Goal: Transaction & Acquisition: Purchase product/service

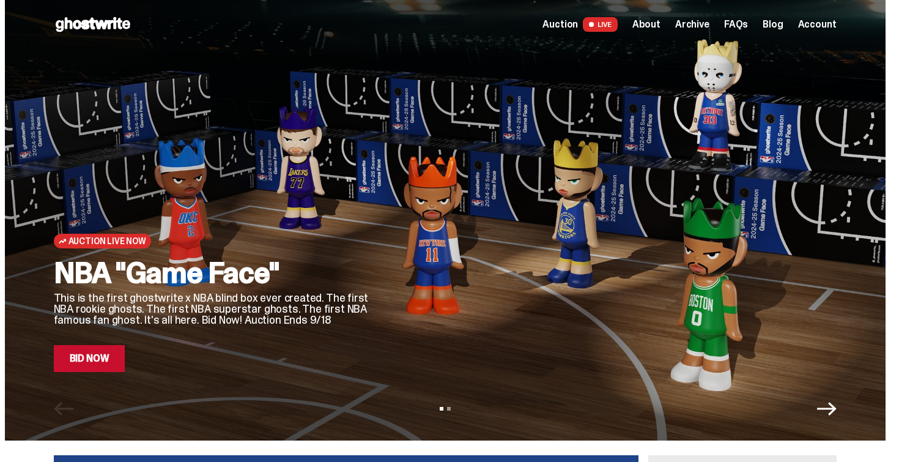
scroll to position [37, 0]
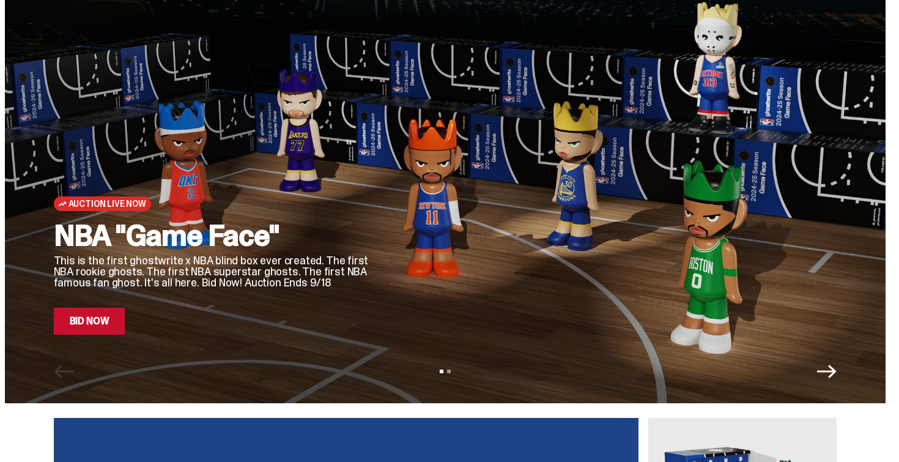
click at [825, 370] on icon "Next" at bounding box center [827, 370] width 20 height 13
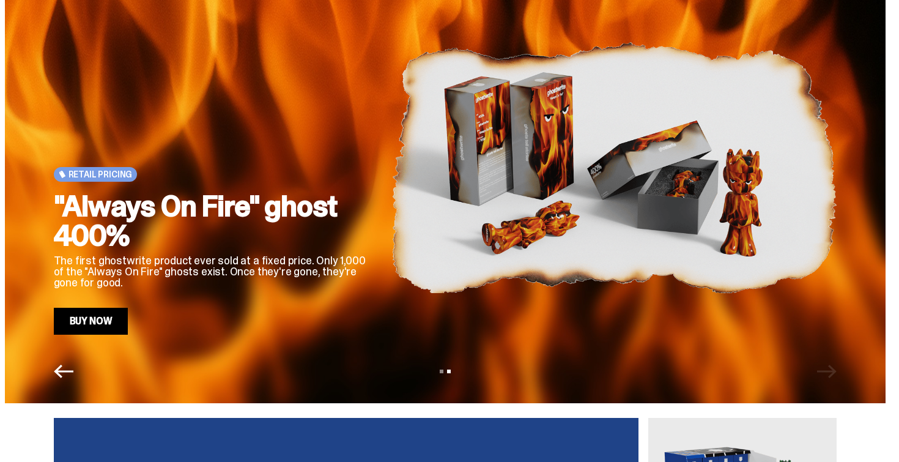
click at [101, 325] on link "Buy Now" at bounding box center [91, 321] width 75 height 27
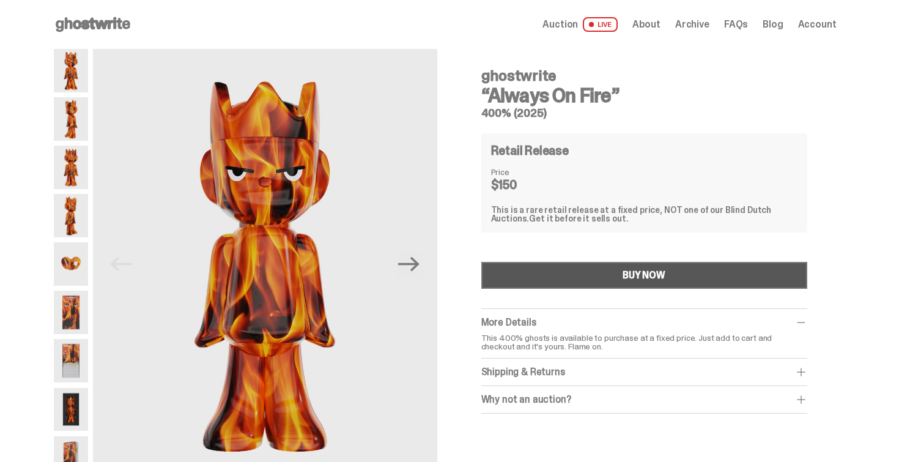
click at [574, 281] on button "BUY NOW" at bounding box center [644, 275] width 326 height 27
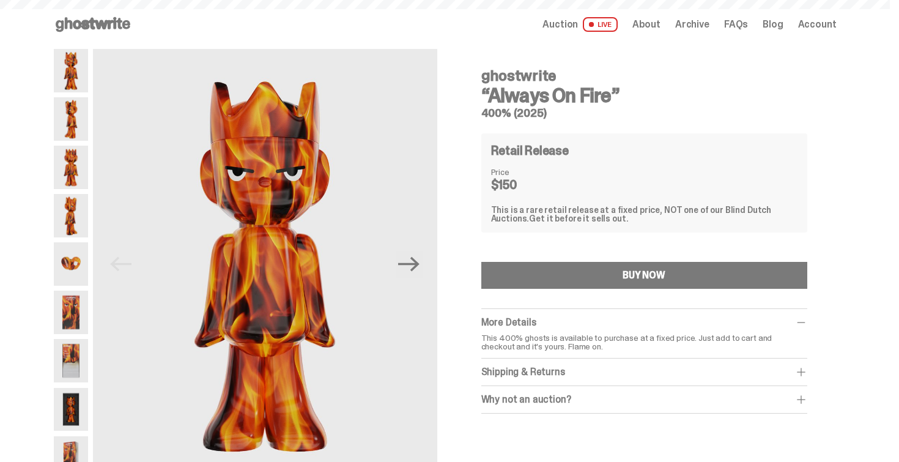
click at [84, 262] on img at bounding box center [71, 263] width 34 height 43
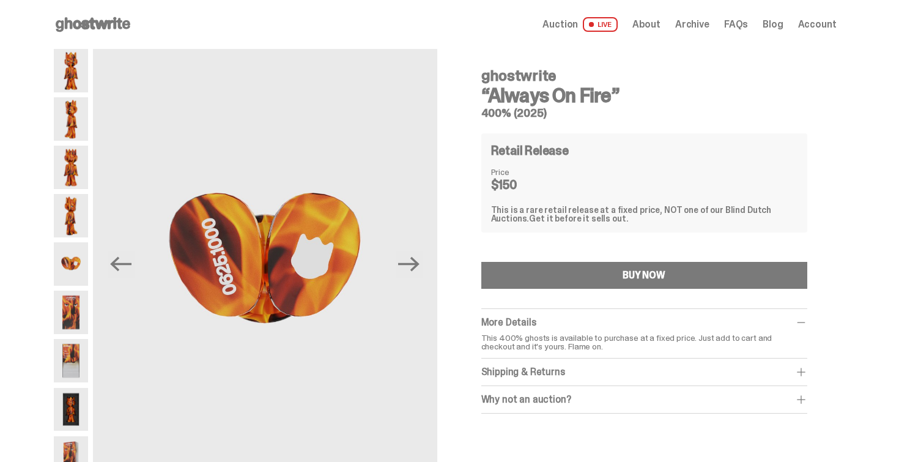
click at [73, 306] on img at bounding box center [71, 311] width 34 height 43
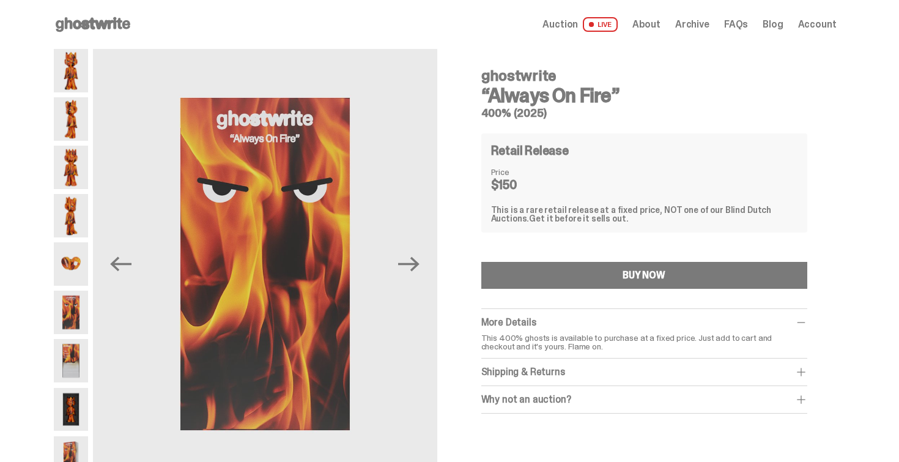
click at [72, 355] on img at bounding box center [71, 360] width 34 height 43
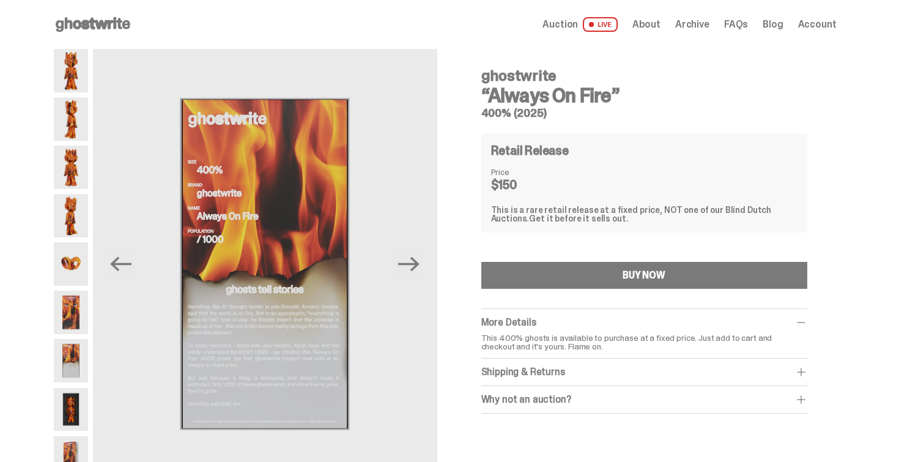
click at [85, 83] on img at bounding box center [71, 70] width 34 height 43
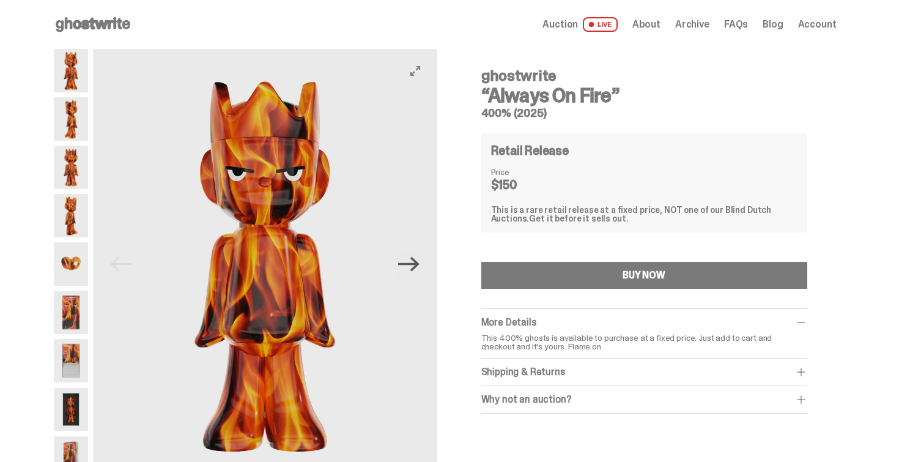
click at [416, 256] on icon "Next" at bounding box center [408, 263] width 21 height 21
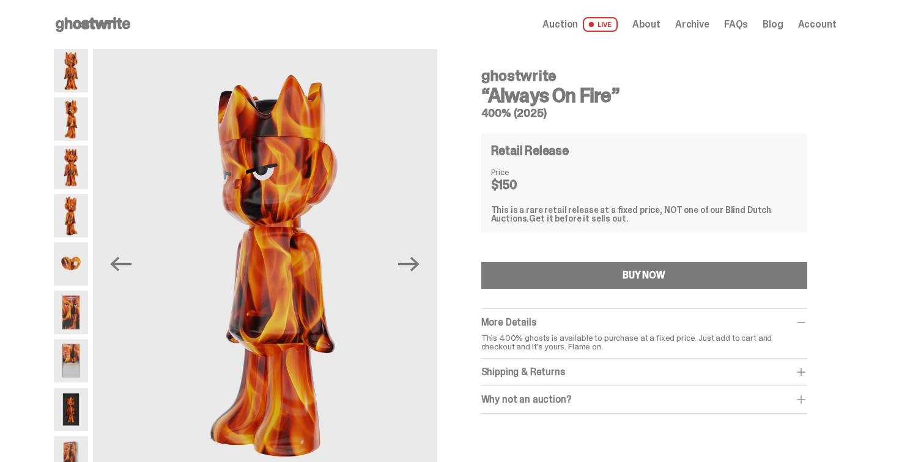
click at [94, 407] on div "Previous Next" at bounding box center [245, 264] width 383 height 430
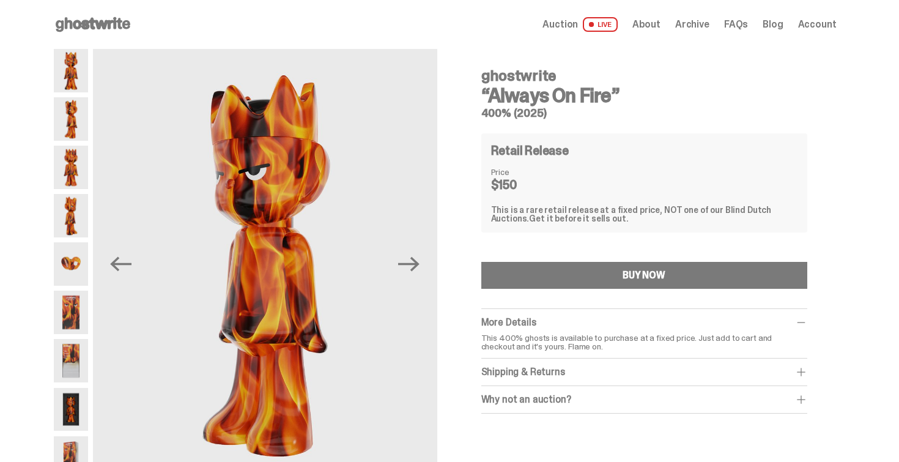
click at [79, 412] on img at bounding box center [71, 409] width 34 height 43
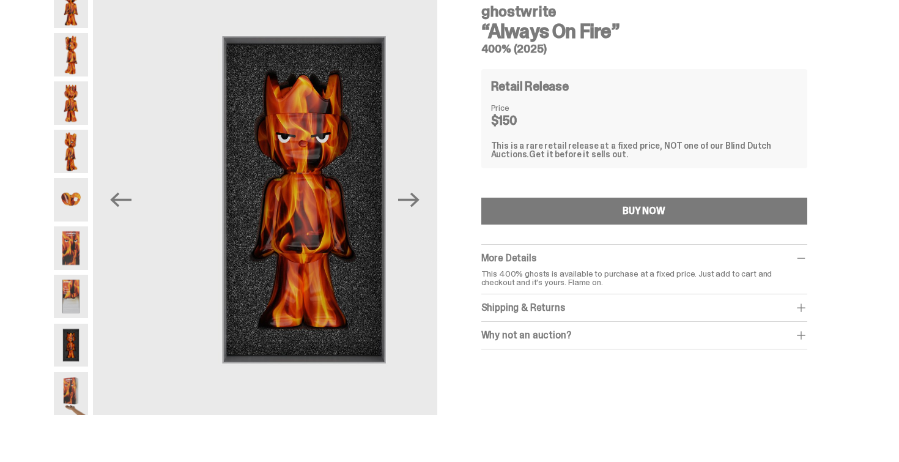
scroll to position [67, 0]
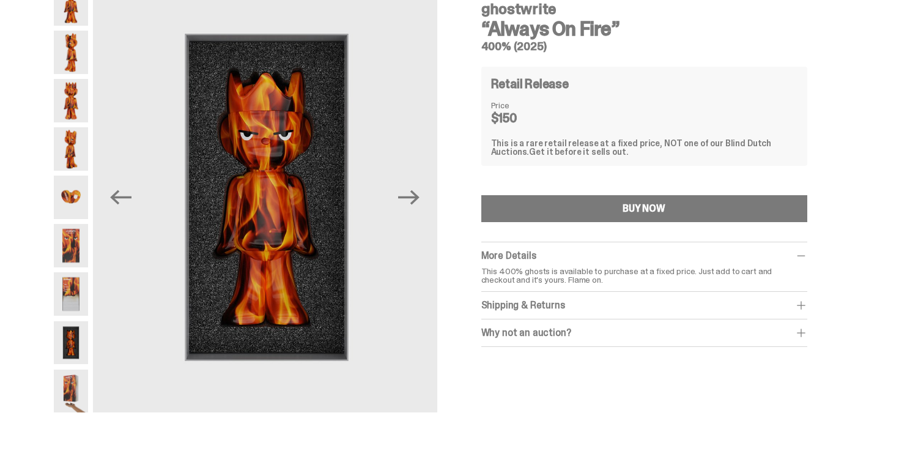
click at [72, 393] on img at bounding box center [71, 390] width 34 height 43
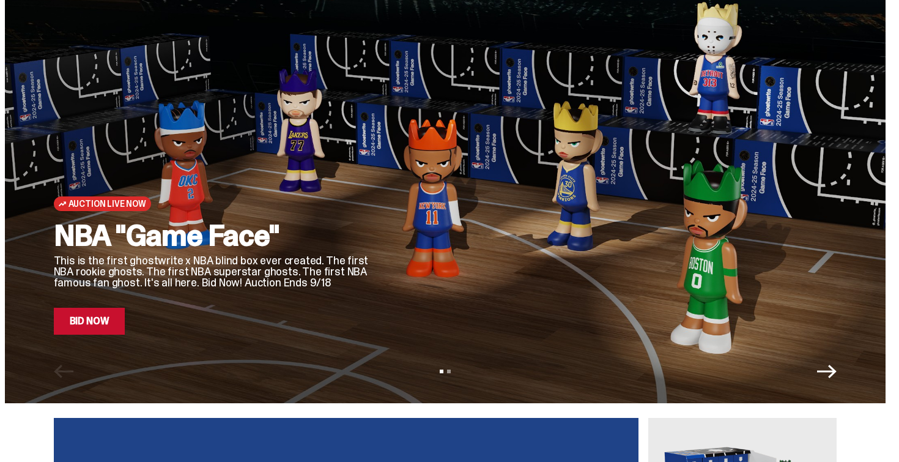
scroll to position [36, 0]
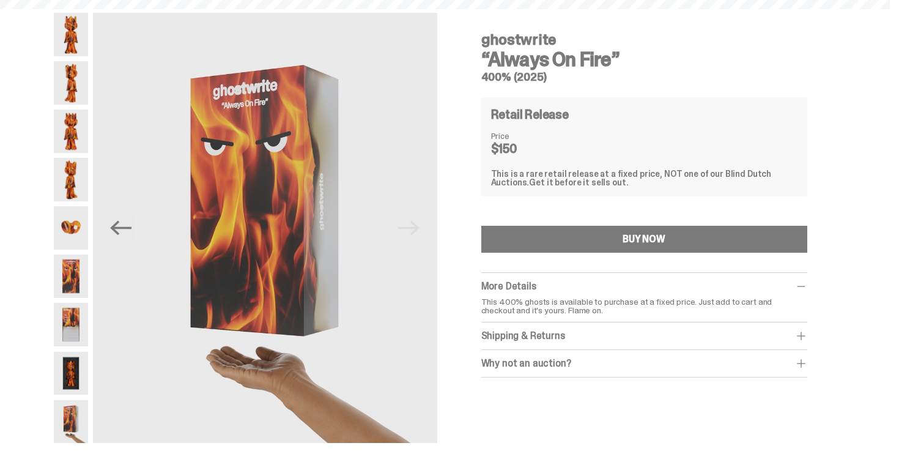
scroll to position [67, 0]
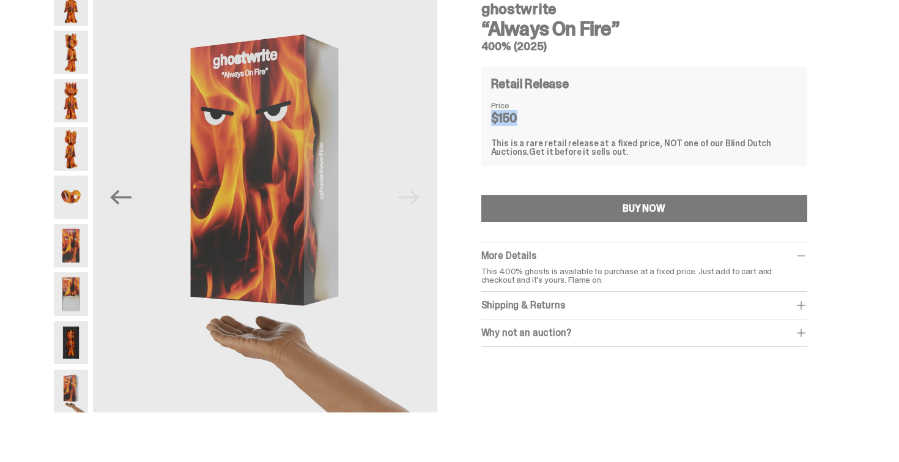
drag, startPoint x: 488, startPoint y: 122, endPoint x: 564, endPoint y: 119, distance: 76.5
click at [564, 119] on div "Retail Release Price $150 This is a rare retail release at a fixed price, NOT o…" at bounding box center [644, 116] width 326 height 99
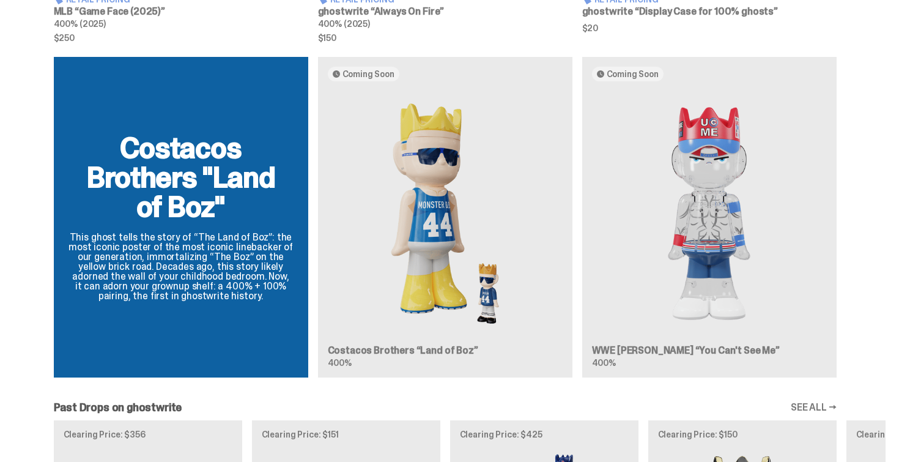
scroll to position [1084, 0]
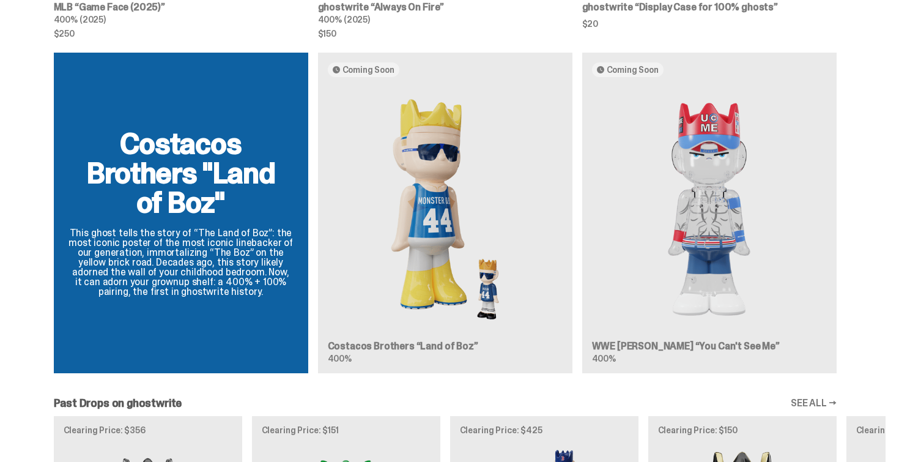
click at [479, 232] on div "Costacos Brothers "Land of Boz" This ghost tells the story of “The Land of Boz”…" at bounding box center [445, 218] width 881 height 330
click at [447, 252] on div "Costacos Brothers "Land of Boz" This ghost tells the story of “The Land of Boz”…" at bounding box center [445, 218] width 881 height 330
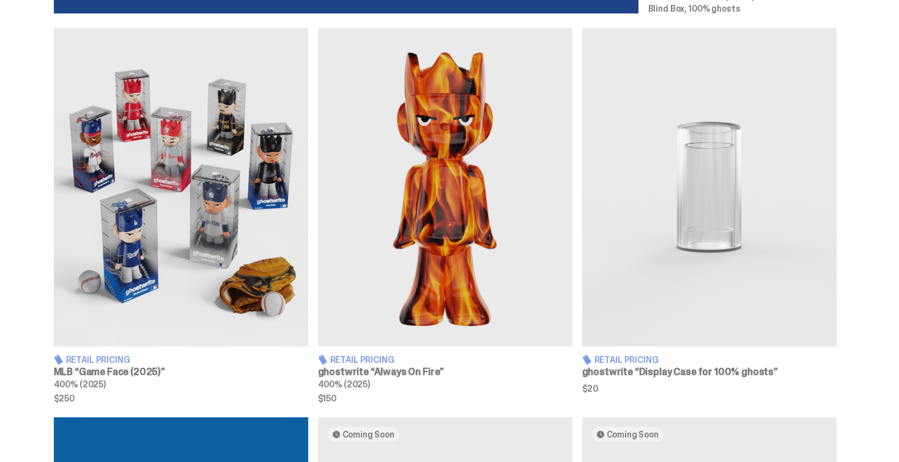
scroll to position [721, 0]
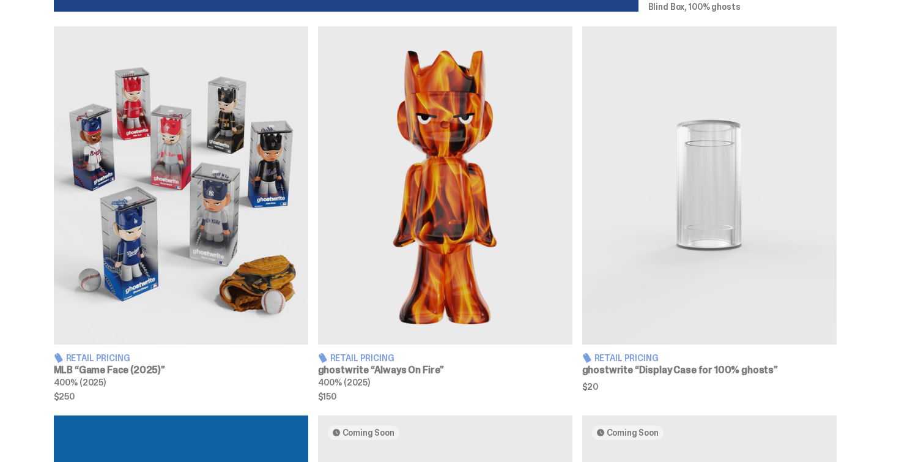
click at [144, 244] on img at bounding box center [181, 185] width 254 height 318
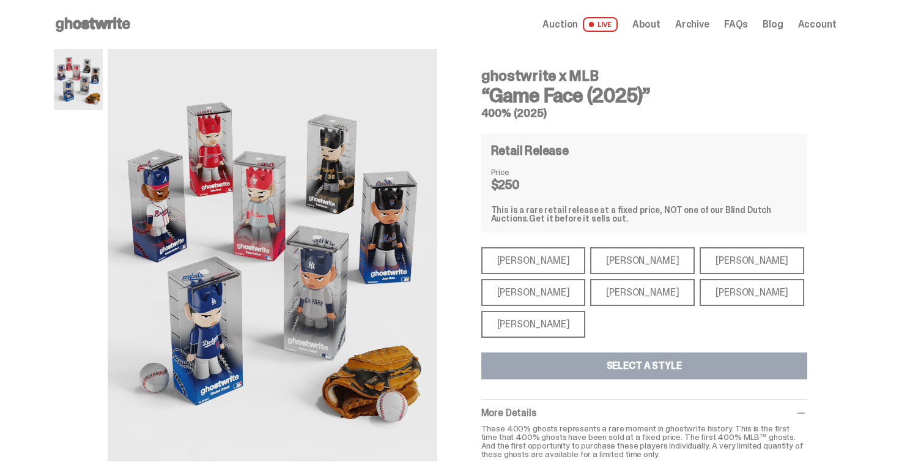
click at [531, 261] on div "[PERSON_NAME]" at bounding box center [533, 260] width 105 height 27
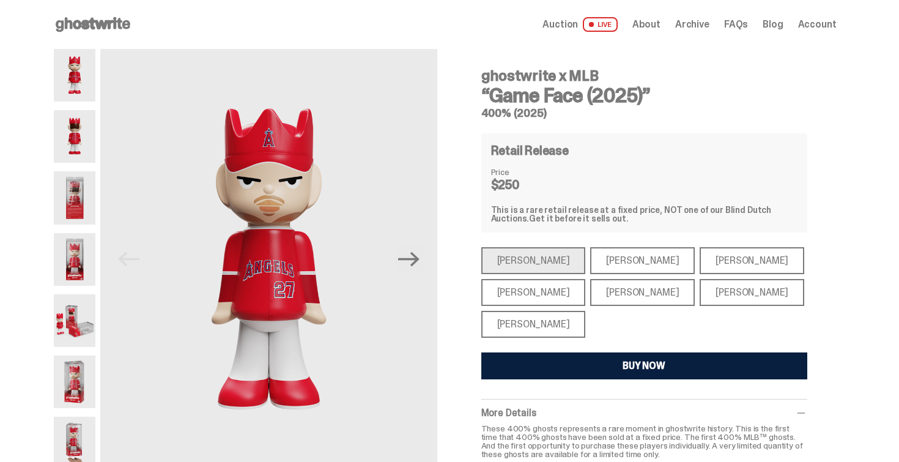
click at [592, 262] on div "[PERSON_NAME]" at bounding box center [642, 260] width 105 height 27
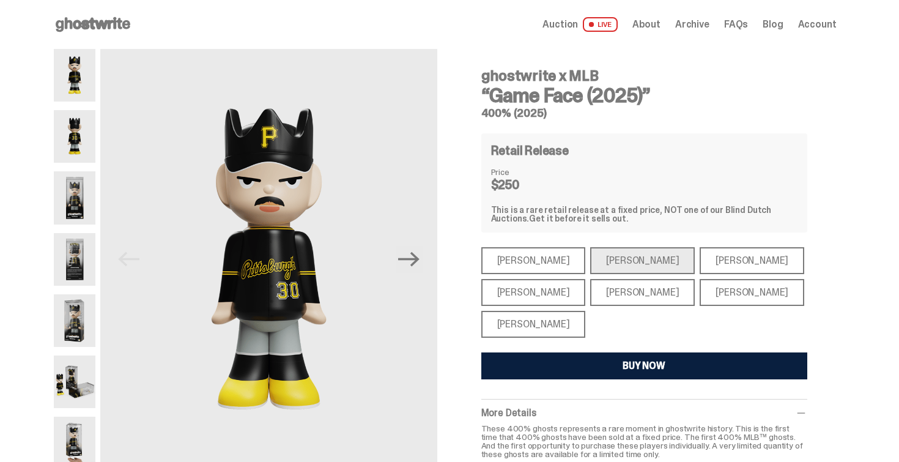
click at [534, 298] on div "[PERSON_NAME]" at bounding box center [533, 292] width 105 height 27
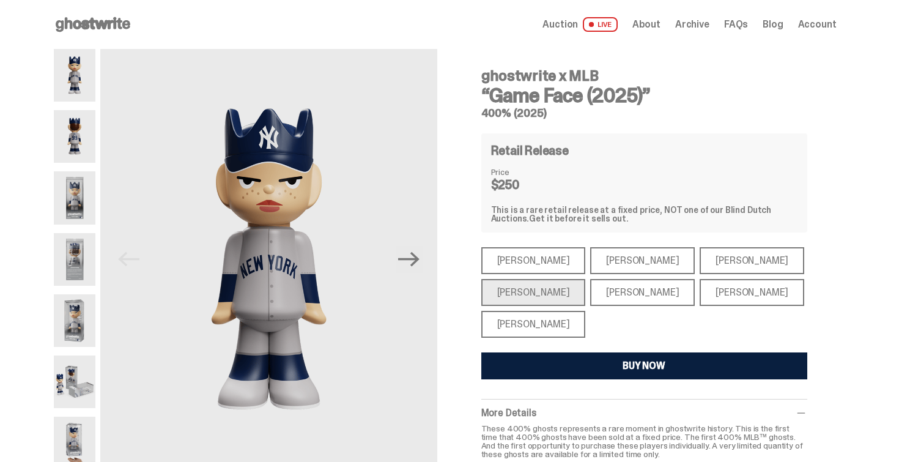
click at [526, 324] on div "[PERSON_NAME]" at bounding box center [533, 324] width 105 height 27
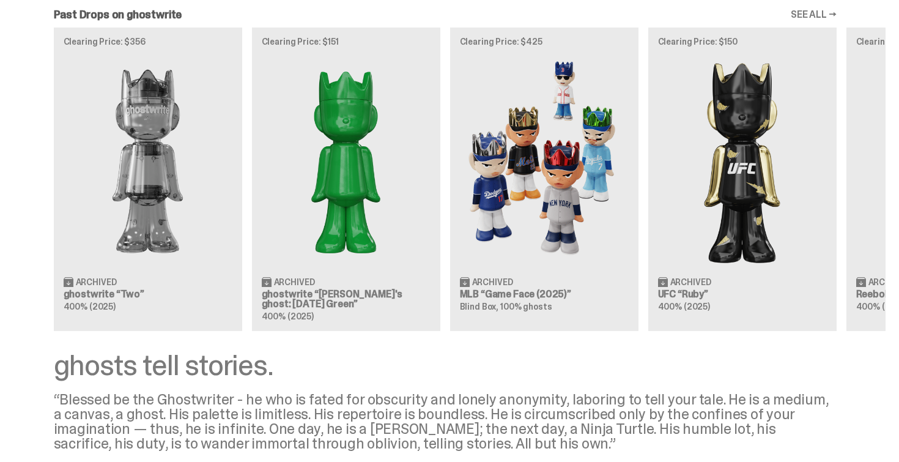
scroll to position [1484, 0]
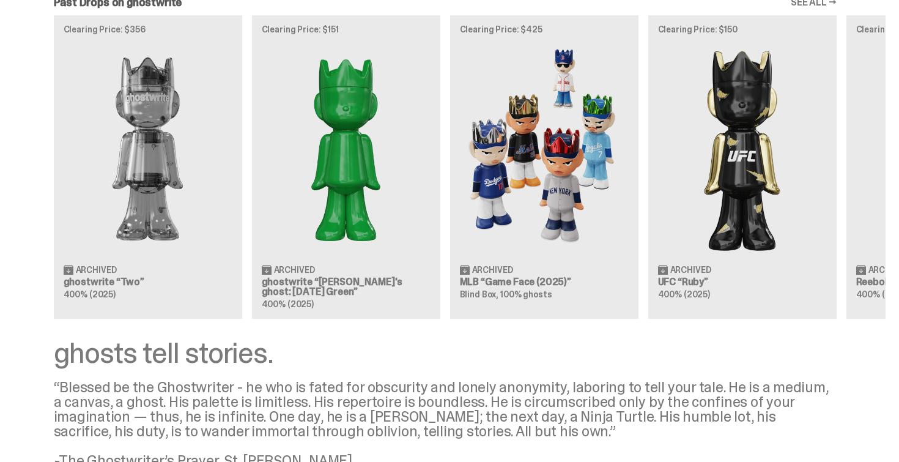
click at [374, 232] on div "Clearing Price: $356 Archived ghostwrite “Two” 400% (2025) Clearing Price: $151…" at bounding box center [445, 166] width 881 height 303
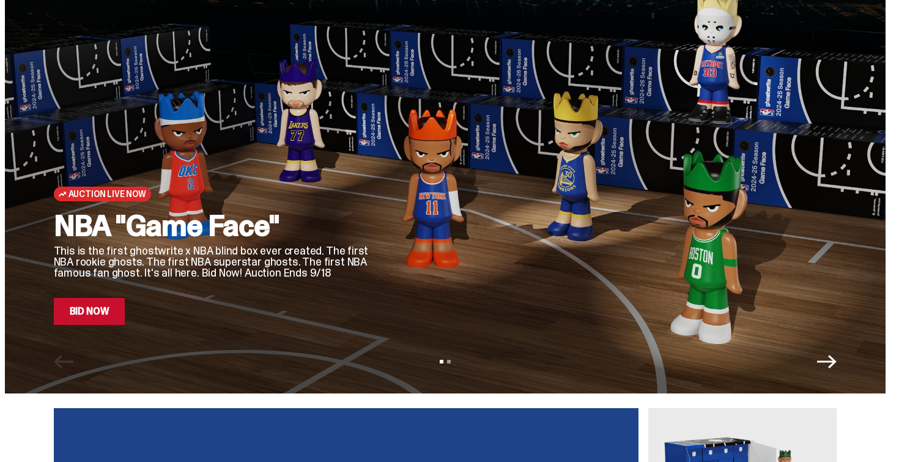
scroll to position [48, 0]
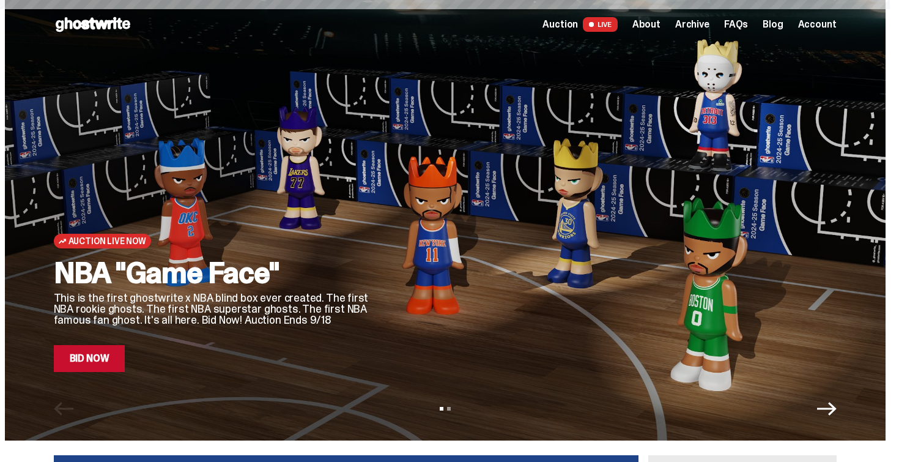
scroll to position [48, 0]
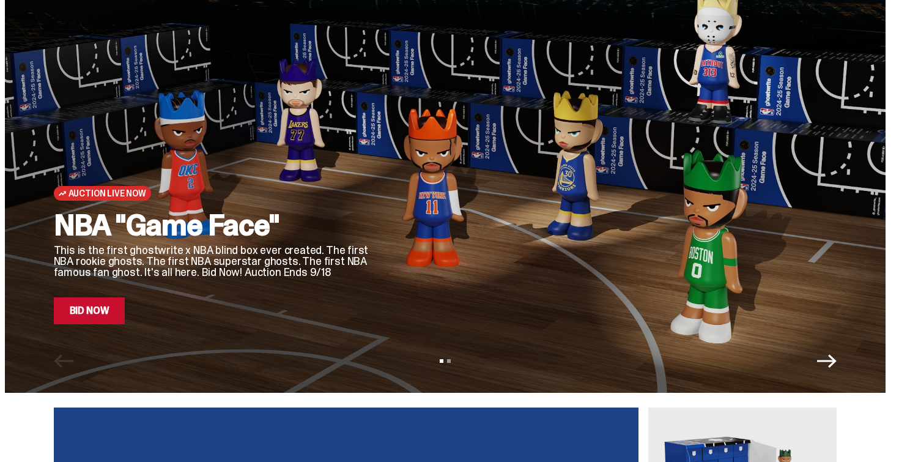
click at [109, 307] on link "Bid Now" at bounding box center [90, 310] width 72 height 27
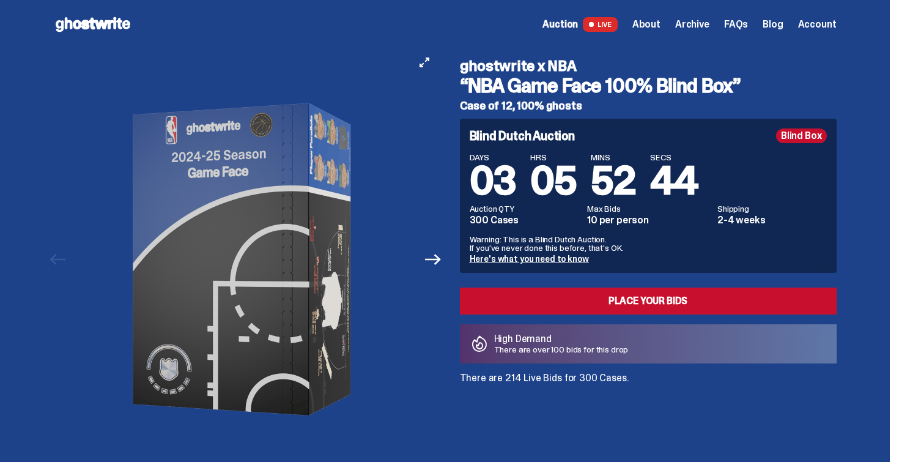
click at [426, 249] on div at bounding box center [246, 259] width 384 height 421
click at [434, 268] on button "Next" at bounding box center [433, 259] width 27 height 27
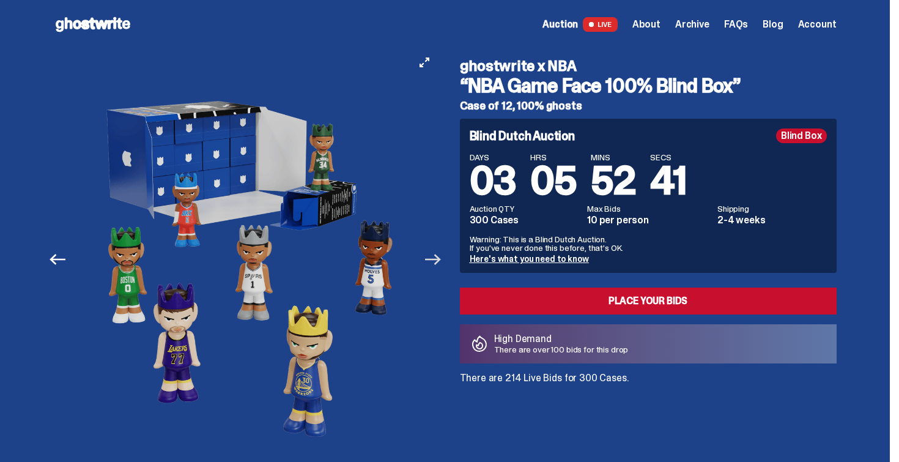
click at [435, 265] on icon "Next" at bounding box center [433, 259] width 16 height 16
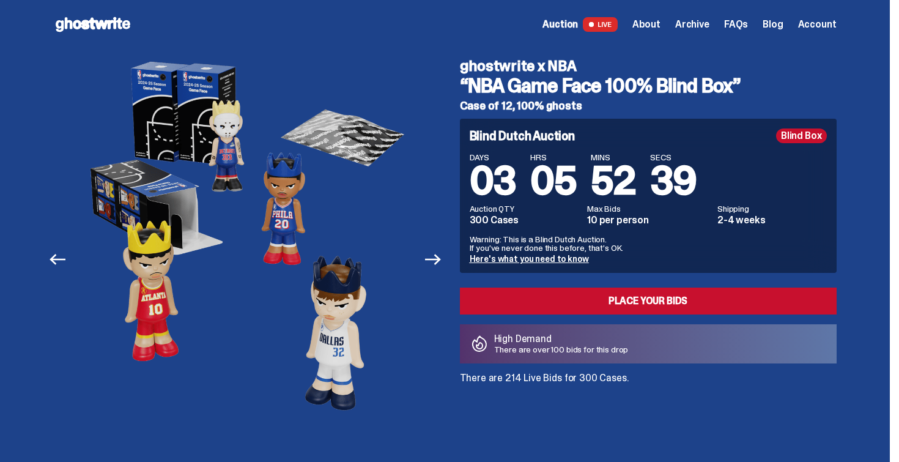
click at [442, 245] on div "Previous Next View slide 1 View slide 2 View slide 3 View slide 4 View slide 5" at bounding box center [249, 259] width 391 height 421
click at [434, 257] on icon "Next" at bounding box center [433, 259] width 16 height 16
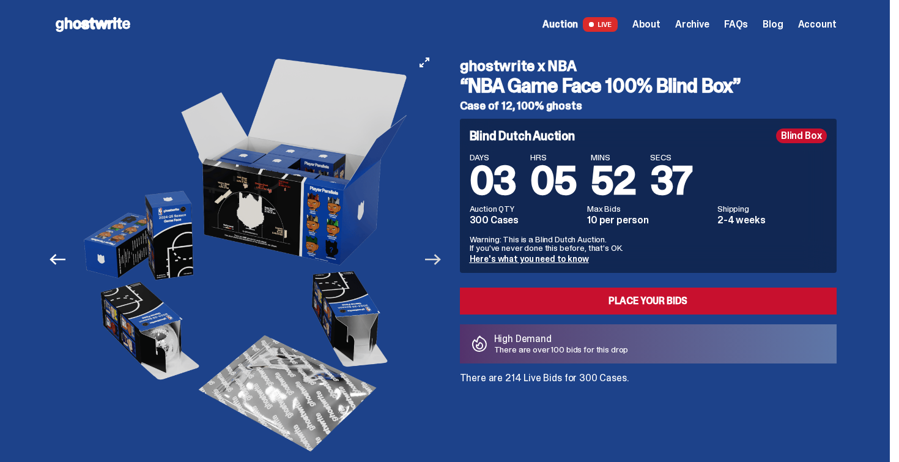
click at [441, 258] on icon "Next" at bounding box center [433, 259] width 16 height 16
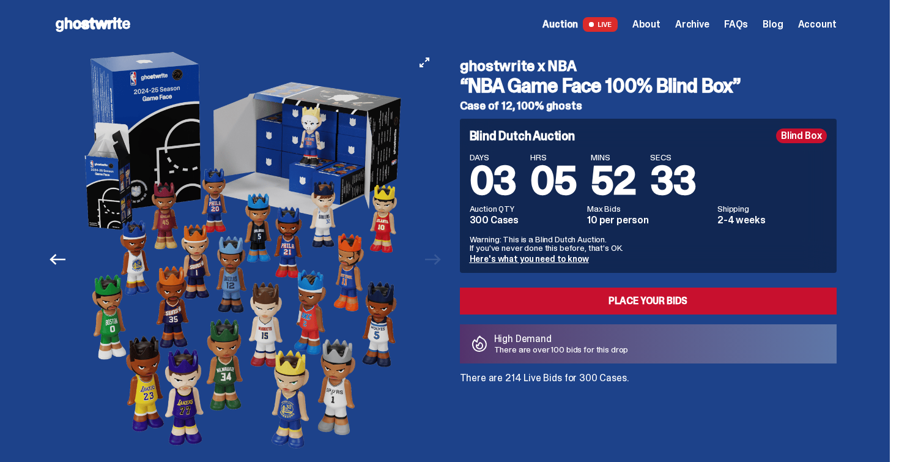
click at [438, 265] on div at bounding box center [246, 259] width 384 height 421
click at [541, 353] on p "There are over 100 bids for this drop" at bounding box center [561, 349] width 135 height 9
drag, startPoint x: 544, startPoint y: 352, endPoint x: 633, endPoint y: 355, distance: 88.7
click at [635, 353] on div "High Demand There are over 100 bids for this drop" at bounding box center [648, 343] width 377 height 39
click at [610, 401] on div "ghostwrite x NBA “NBA Game Face 100% Blind Box” Case of 12, 100% ghosts Blind D…" at bounding box center [640, 259] width 391 height 421
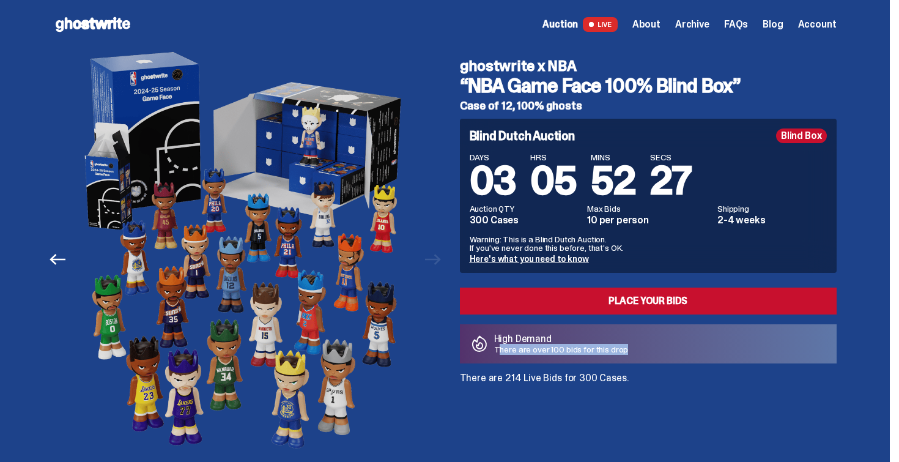
drag, startPoint x: 501, startPoint y: 351, endPoint x: 648, endPoint y: 353, distance: 146.2
click at [649, 354] on div "High Demand There are over 100 bids for this drop" at bounding box center [648, 343] width 377 height 39
click at [544, 418] on div "ghostwrite x NBA “NBA Game Face 100% Blind Box” Case of 12, 100% ghosts Blind D…" at bounding box center [640, 259] width 391 height 421
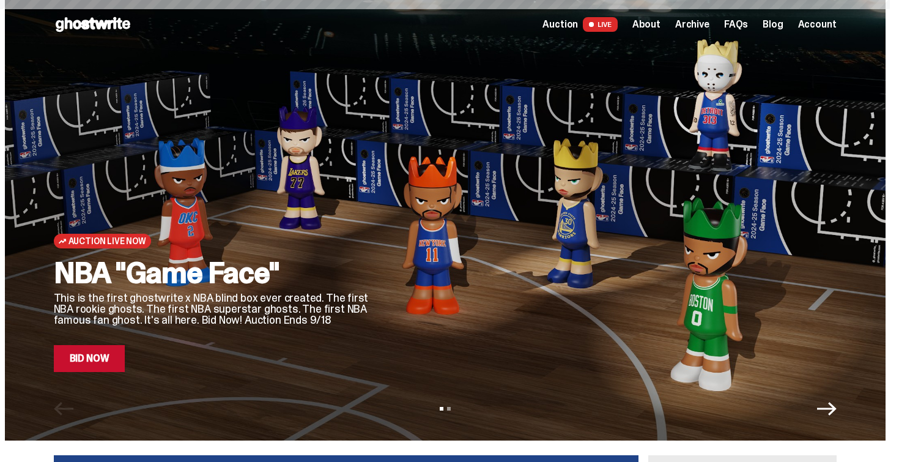
scroll to position [48, 0]
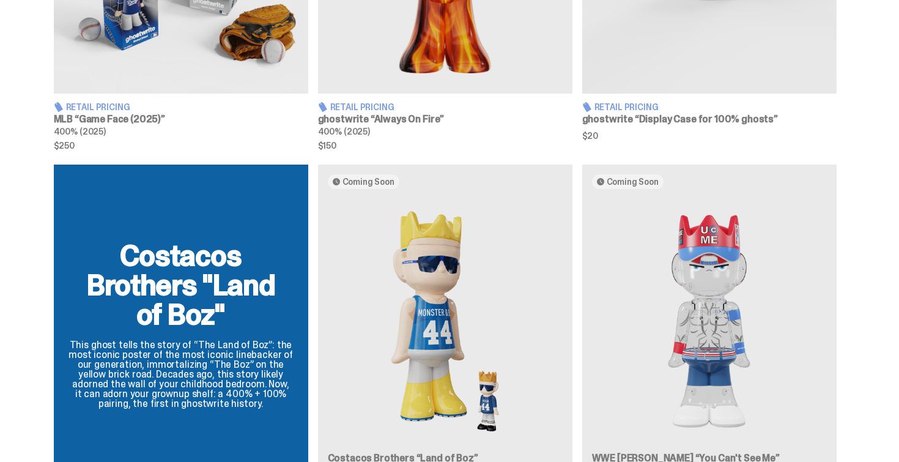
scroll to position [981, 0]
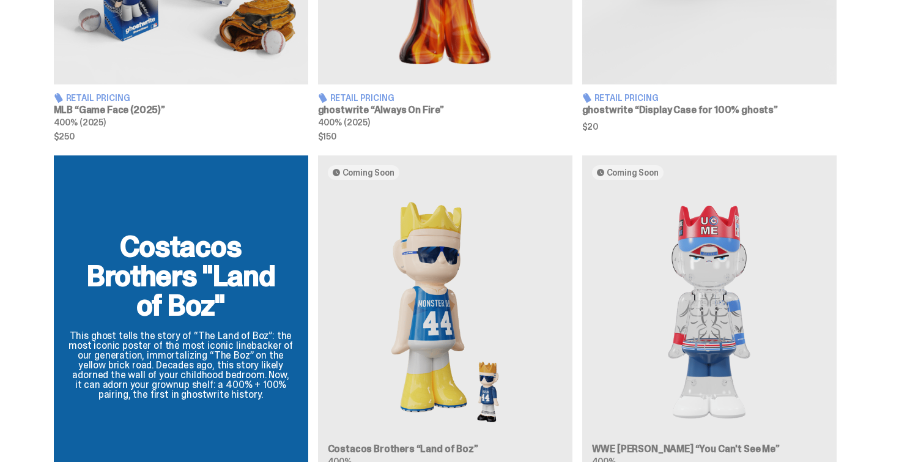
click at [492, 297] on div "Costacos Brothers "Land of Boz" This ghost tells the story of “The Land of Boz”…" at bounding box center [445, 320] width 881 height 330
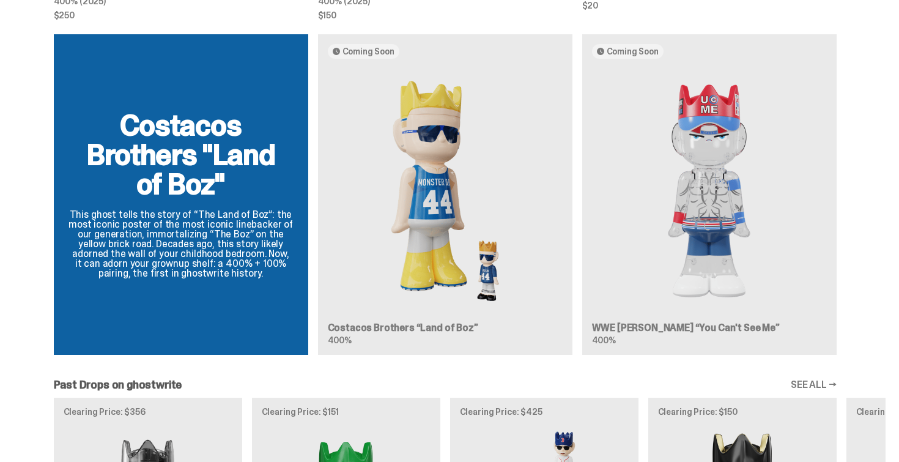
scroll to position [1104, 0]
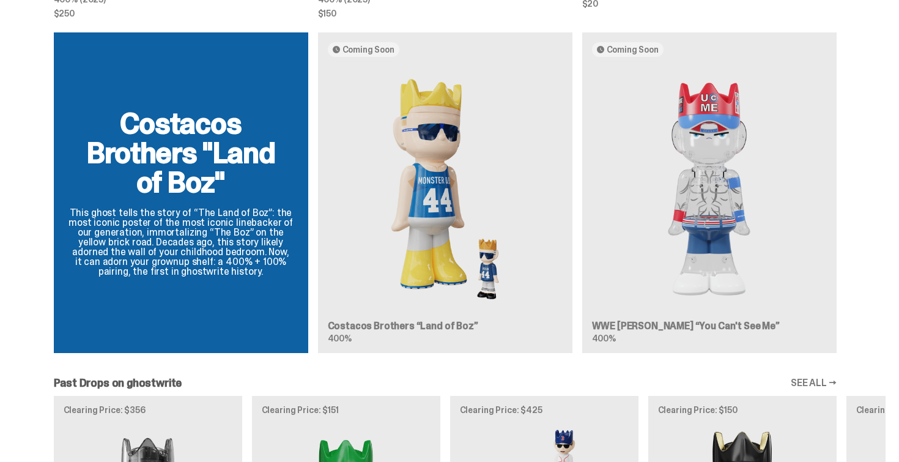
click at [441, 207] on div "Costacos Brothers "Land of Boz" This ghost tells the story of “The Land of Boz”…" at bounding box center [445, 197] width 881 height 330
click at [203, 201] on div "Costacos Brothers "Land of Boz" This ghost tells the story of “The Land of Boz”…" at bounding box center [445, 197] width 881 height 330
click at [204, 245] on div "Costacos Brothers "Land of Boz" This ghost tells the story of “The Land of Boz”…" at bounding box center [445, 197] width 881 height 330
click at [775, 139] on div "Costacos Brothers "Land of Boz" This ghost tells the story of “The Land of Boz”…" at bounding box center [445, 197] width 881 height 330
click at [755, 142] on div "Costacos Brothers "Land of Boz" This ghost tells the story of “The Land of Boz”…" at bounding box center [445, 197] width 881 height 330
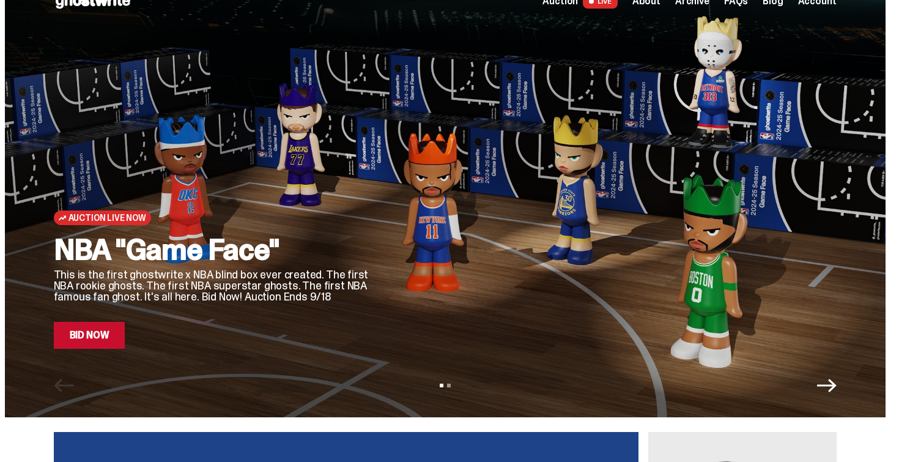
scroll to position [24, 0]
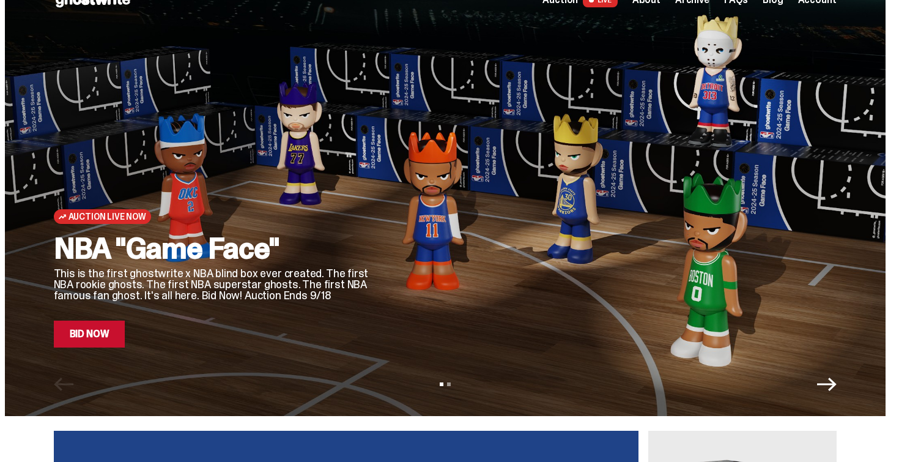
click at [824, 384] on icon "Next" at bounding box center [827, 383] width 20 height 13
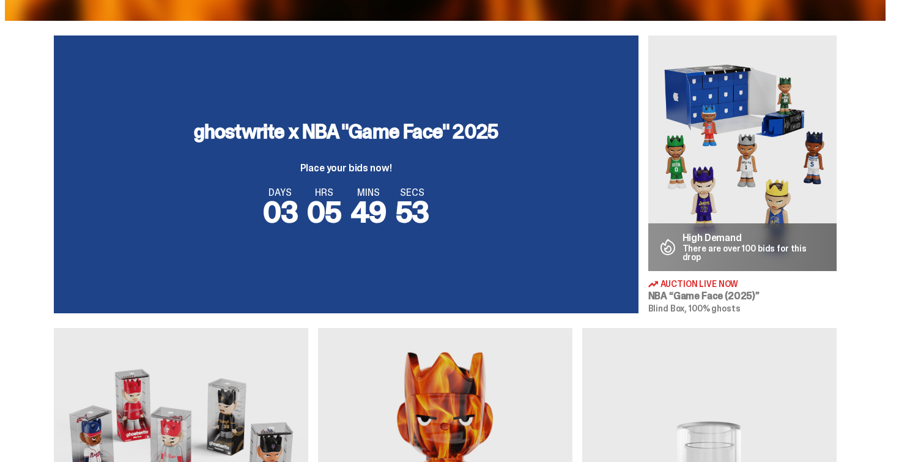
scroll to position [0, 0]
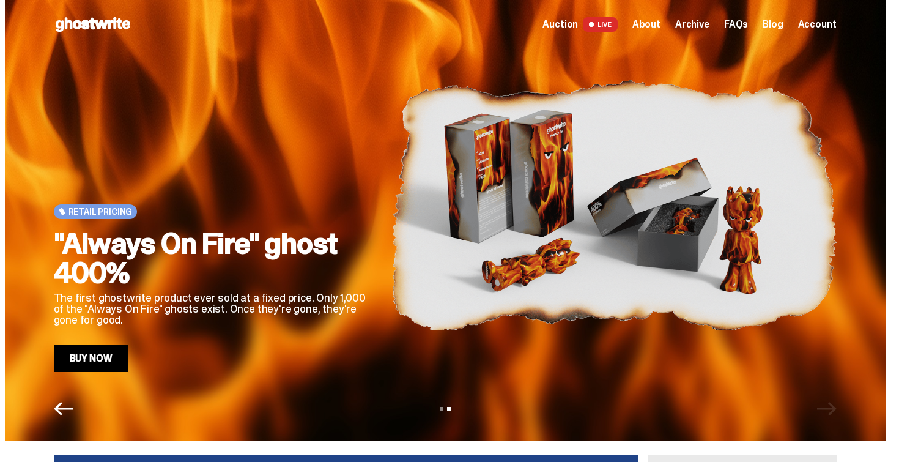
click at [62, 405] on icon "Previous" at bounding box center [64, 408] width 20 height 13
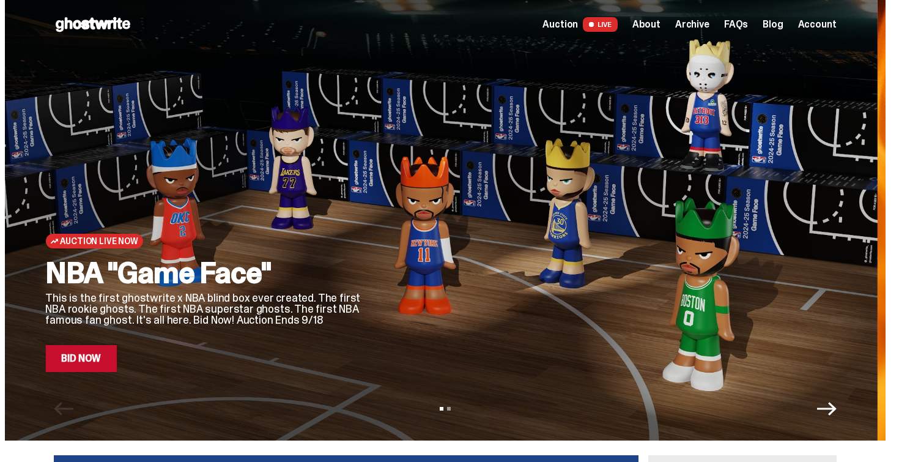
click at [61, 355] on link "Bid Now" at bounding box center [81, 358] width 72 height 27
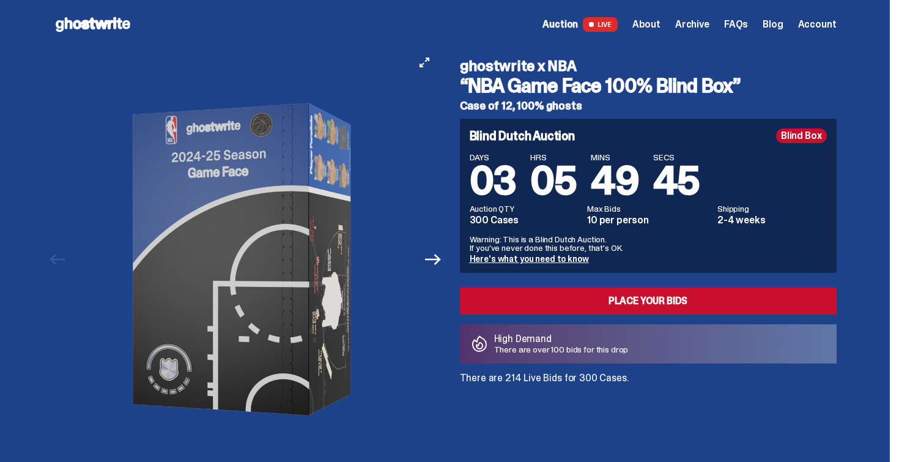
click at [429, 256] on button "Next" at bounding box center [433, 259] width 27 height 27
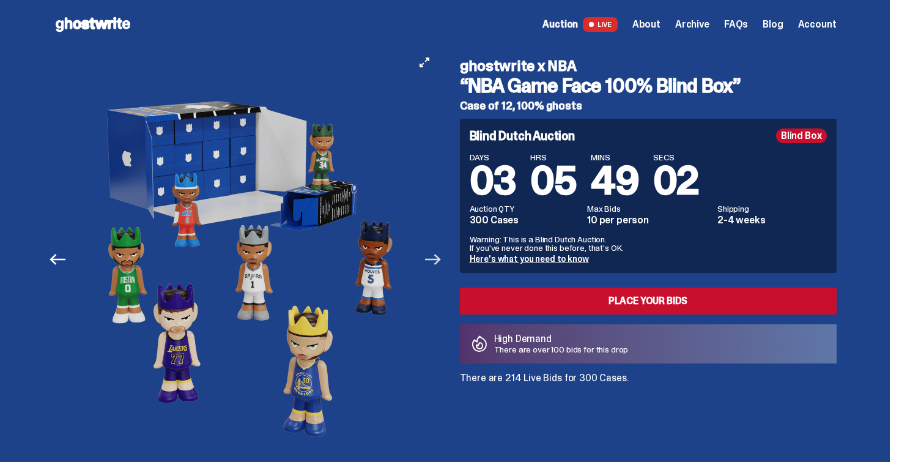
click at [440, 264] on icon "Next" at bounding box center [433, 259] width 16 height 11
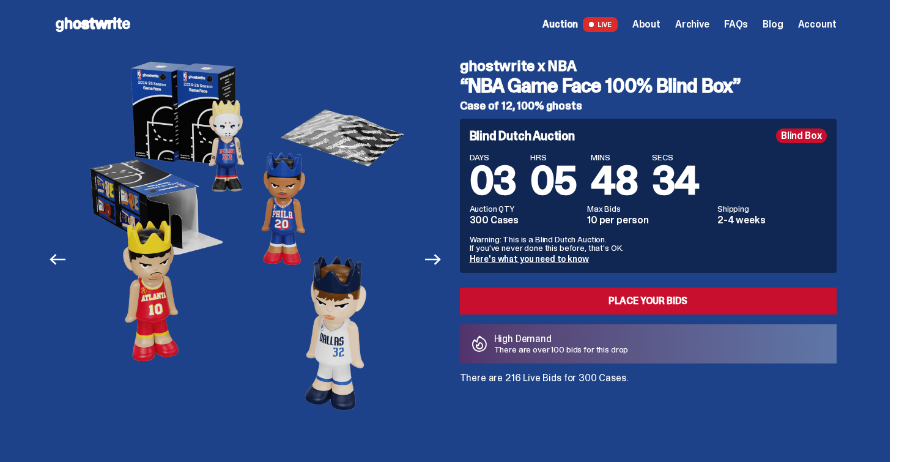
click at [440, 264] on icon "Next" at bounding box center [433, 259] width 16 height 11
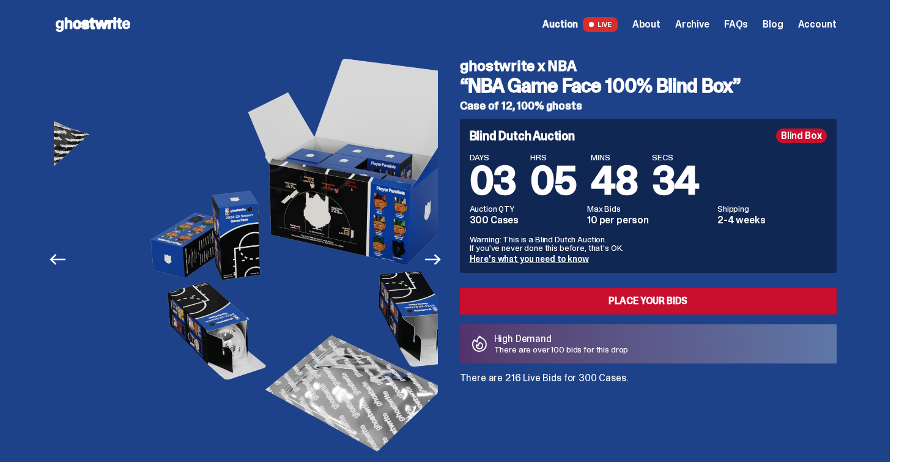
click at [440, 264] on icon "Next" at bounding box center [433, 259] width 16 height 11
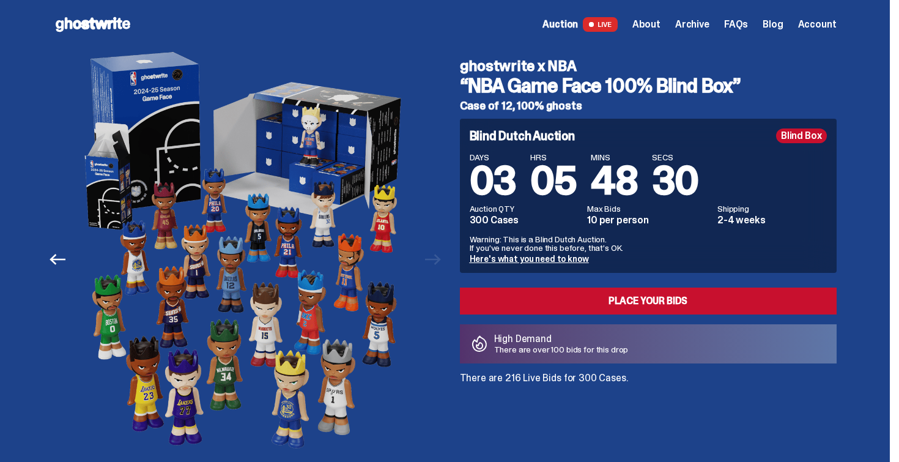
click at [508, 377] on p "There are 216 Live Bids for 300 Cases." at bounding box center [648, 378] width 377 height 10
drag, startPoint x: 508, startPoint y: 377, endPoint x: 647, endPoint y: 384, distance: 139.0
click at [647, 384] on div "ghostwrite x NBA “NBA Game Face 100% Blind Box” Case of 12, 100% ghosts Blind D…" at bounding box center [640, 259] width 391 height 421
